Goal: Task Accomplishment & Management: Manage account settings

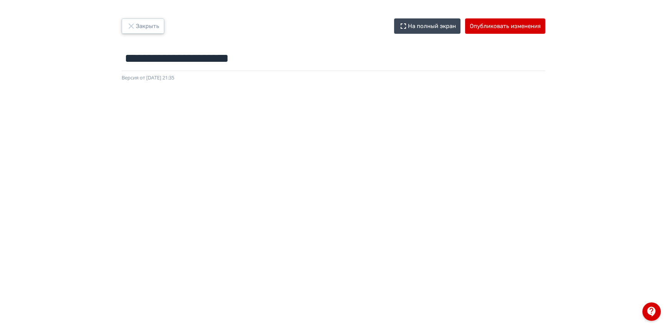
click at [152, 22] on button "Закрыть" at bounding box center [143, 25] width 43 height 15
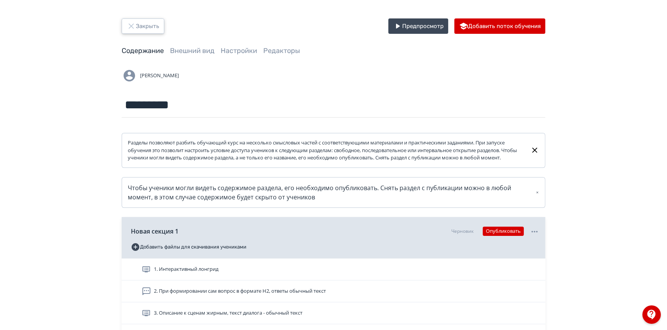
click at [152, 26] on button "Закрыть" at bounding box center [143, 25] width 43 height 15
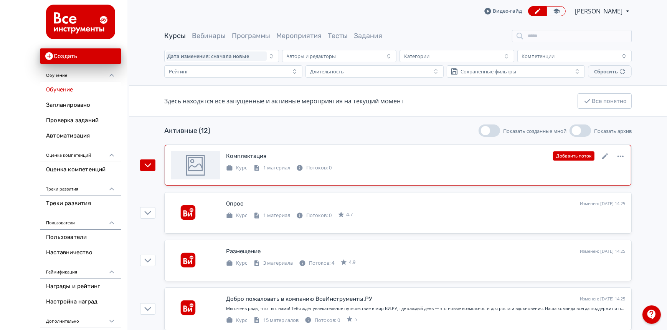
click at [258, 155] on div "Комплектация" at bounding box center [246, 156] width 40 height 9
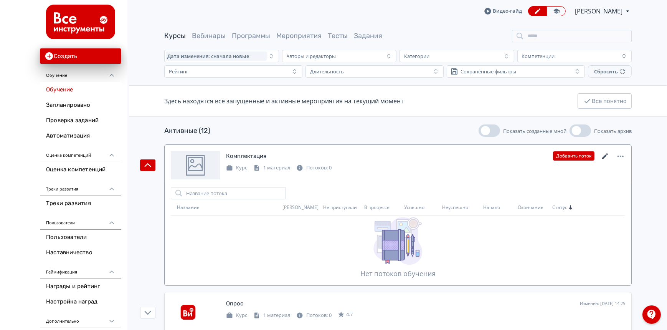
click at [601, 155] on icon at bounding box center [605, 156] width 9 height 9
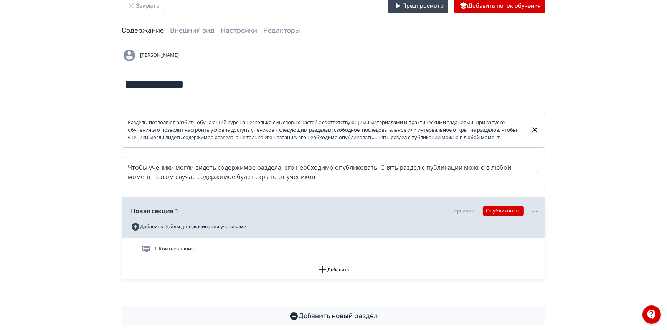
scroll to position [41, 0]
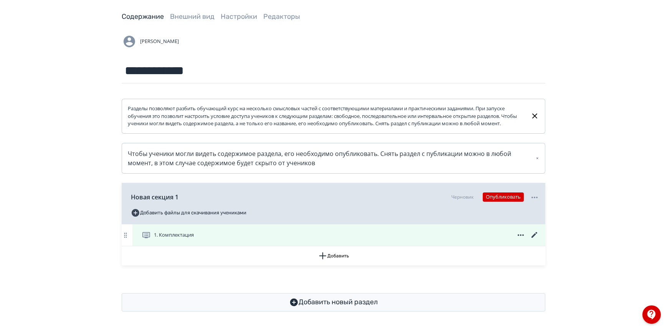
click at [534, 235] on icon at bounding box center [535, 235] width 6 height 6
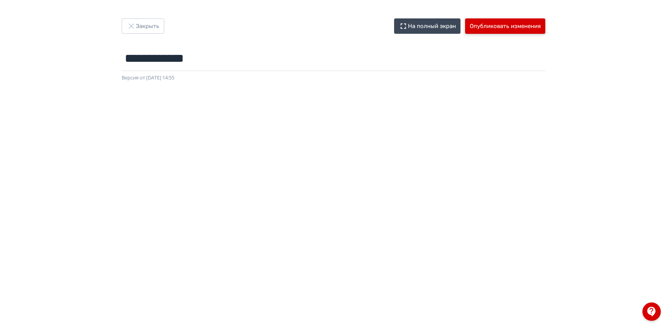
click at [530, 24] on button "Опубликовать изменения" at bounding box center [505, 25] width 80 height 15
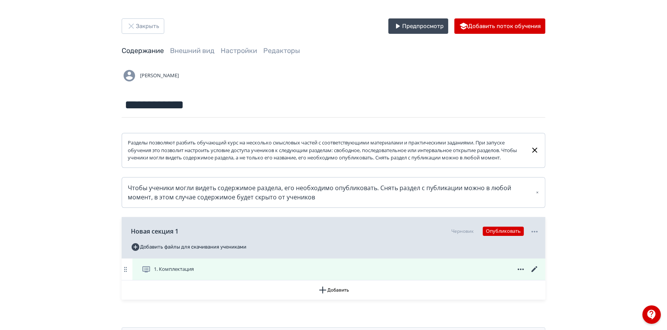
click at [184, 273] on span "1. Комплектация" at bounding box center [174, 269] width 40 height 8
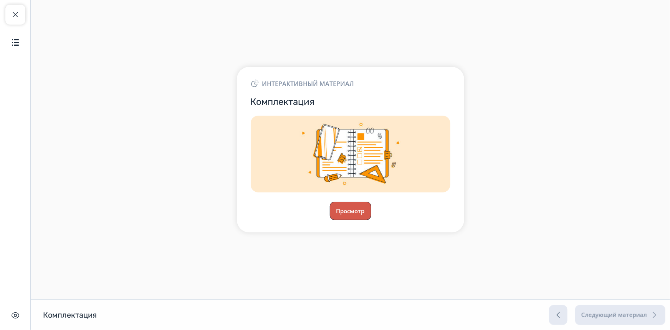
click at [349, 211] on button "Просмотр" at bounding box center [350, 211] width 41 height 18
